Goal: Task Accomplishment & Management: Manage account settings

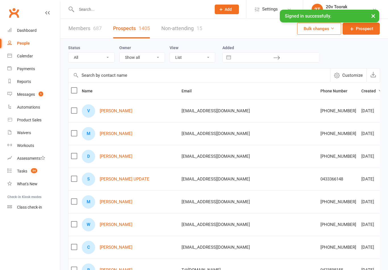
select select "100"
click at [98, 6] on input "text" at bounding box center [141, 9] width 133 height 8
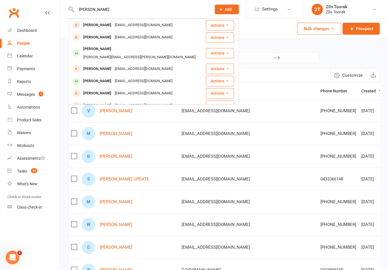
type input "[PERSON_NAME]"
click at [113, 53] on div "[PERSON_NAME][EMAIL_ADDRESS][PERSON_NAME][DOMAIN_NAME]" at bounding box center [140, 57] width 116 height 8
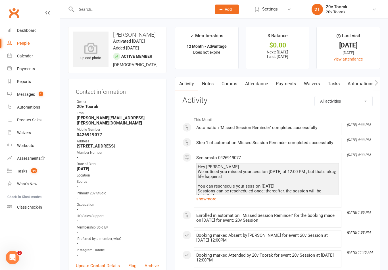
click at [287, 88] on link "Payments" at bounding box center [286, 83] width 28 height 13
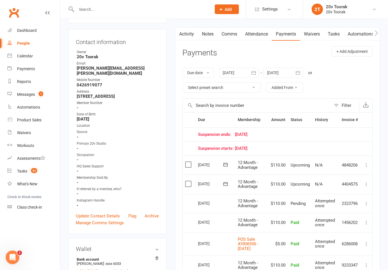
scroll to position [49, 0]
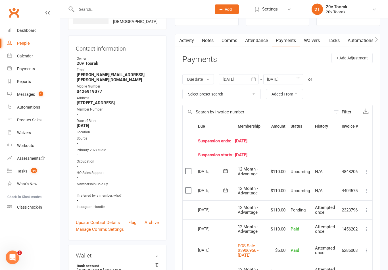
click at [363, 188] on button at bounding box center [366, 191] width 7 height 7
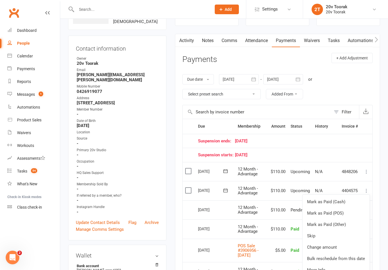
click at [317, 236] on link "Skip" at bounding box center [336, 235] width 67 height 11
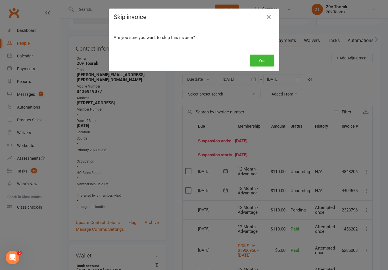
click at [264, 62] on button "Yes" at bounding box center [262, 61] width 25 height 12
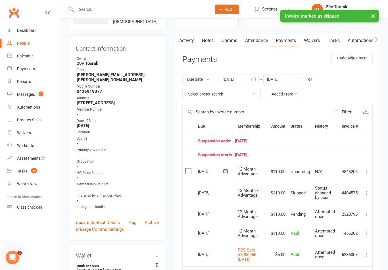
scroll to position [0, 0]
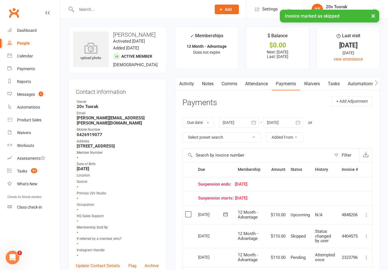
click at [188, 93] on div "Activity Notes Comms Attendance Payments Waivers Tasks Automations Workouts Cre…" at bounding box center [277, 271] width 205 height 389
click at [184, 81] on link "Activity" at bounding box center [186, 83] width 23 height 13
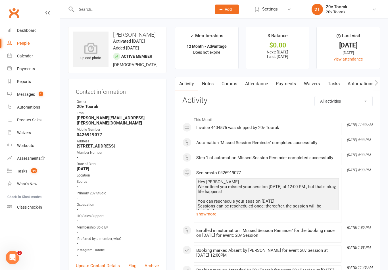
click at [24, 58] on div "Calendar" at bounding box center [25, 56] width 16 height 5
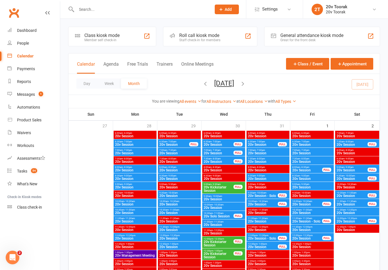
click at [25, 96] on div "Messages" at bounding box center [26, 94] width 18 height 5
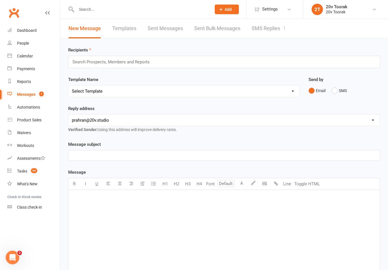
click at [273, 25] on link "SMS Replies 1" at bounding box center [269, 29] width 34 height 20
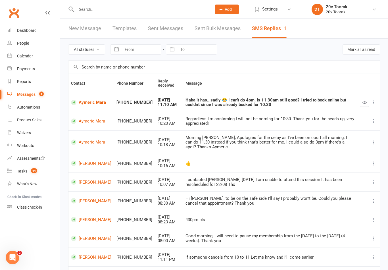
click at [366, 99] on button "button" at bounding box center [364, 102] width 9 height 9
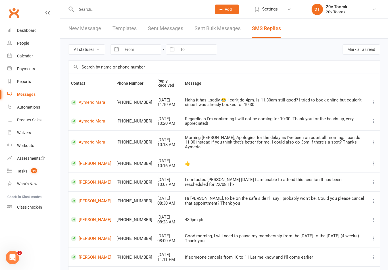
click at [15, 54] on link "Calendar" at bounding box center [33, 56] width 53 height 13
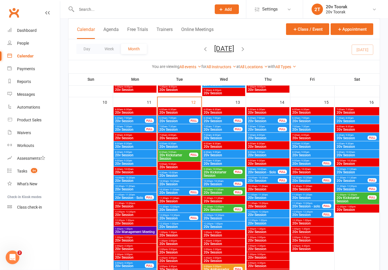
click at [173, 210] on span "20v Session" at bounding box center [179, 209] width 41 height 3
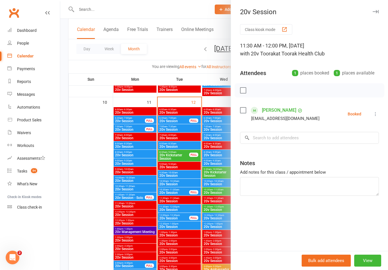
click at [134, 217] on div at bounding box center [224, 135] width 328 height 270
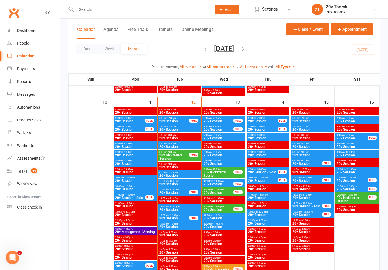
click at [166, 193] on span "20v Session" at bounding box center [174, 192] width 30 height 3
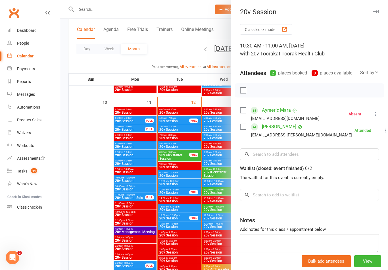
click at [377, 112] on icon at bounding box center [376, 114] width 6 height 6
click at [352, 138] on link "Remove" at bounding box center [348, 136] width 61 height 11
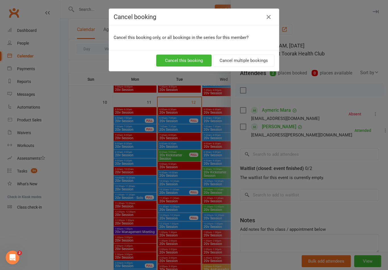
click at [188, 58] on button "Cancel this booking" at bounding box center [183, 61] width 55 height 12
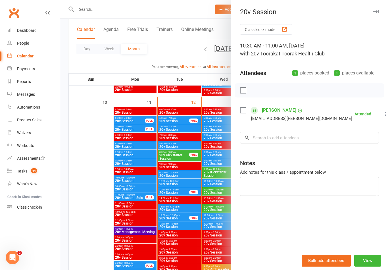
click at [213, 185] on div at bounding box center [224, 135] width 328 height 270
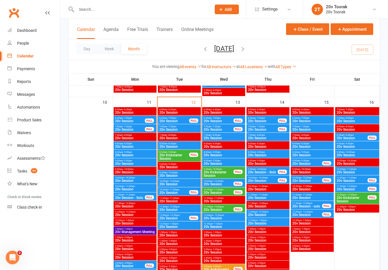
click at [175, 209] on span "20v Session" at bounding box center [179, 209] width 41 height 3
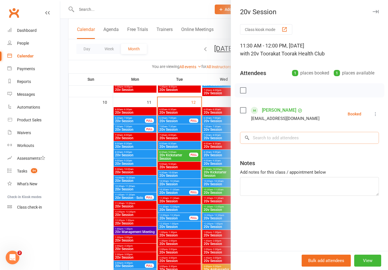
click at [284, 141] on input "search" at bounding box center [309, 138] width 139 height 12
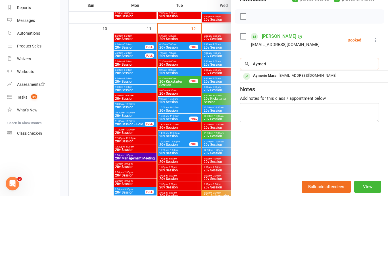
type input "Aymeri"
click at [299, 147] on span "aymeric.mara@hotmail.fr" at bounding box center [308, 149] width 58 height 4
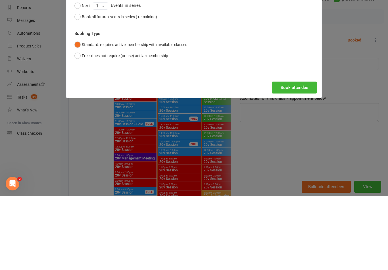
scroll to position [613, 0]
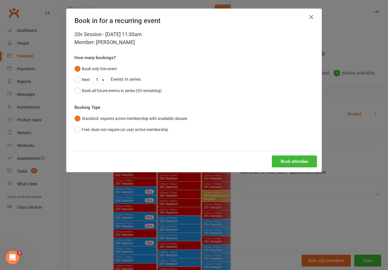
click at [309, 159] on button "Book attendee" at bounding box center [294, 161] width 45 height 12
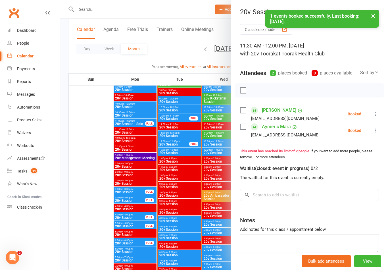
click at [160, 193] on div at bounding box center [224, 135] width 328 height 270
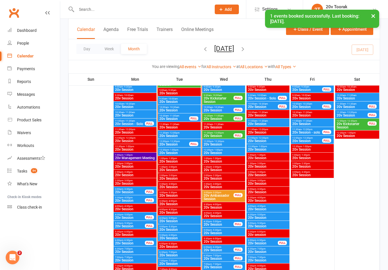
click at [170, 148] on div "12:30pm - 1:00pm 20v Session" at bounding box center [179, 152] width 43 height 8
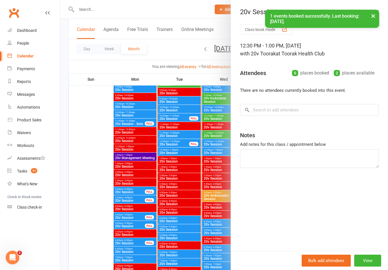
click at [164, 166] on div at bounding box center [224, 135] width 328 height 270
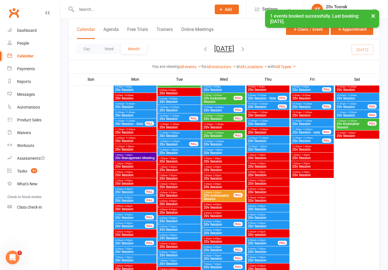
click at [166, 143] on span "20v Session" at bounding box center [174, 144] width 30 height 3
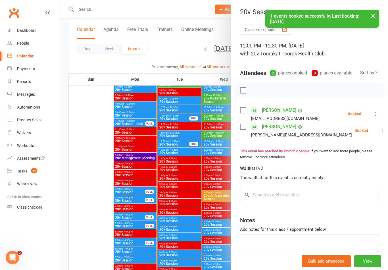
click at [171, 143] on div at bounding box center [224, 135] width 328 height 270
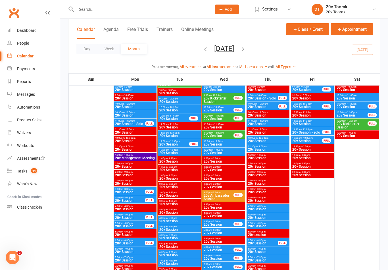
scroll to position [613, 0]
